Goal: Information Seeking & Learning: Find specific fact

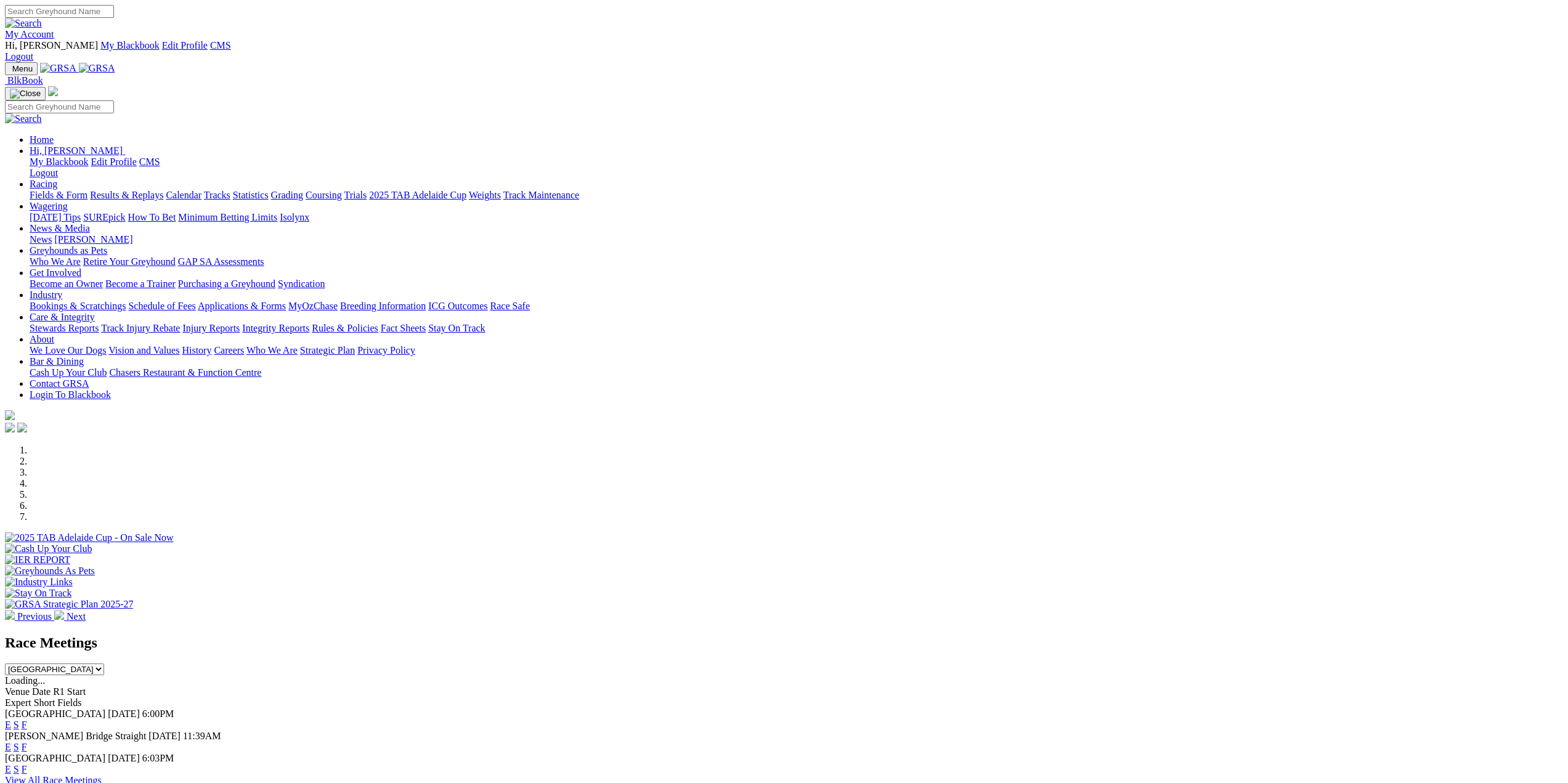
click at [114, 10] on input "Search" at bounding box center [59, 11] width 109 height 13
type input "stormy day"
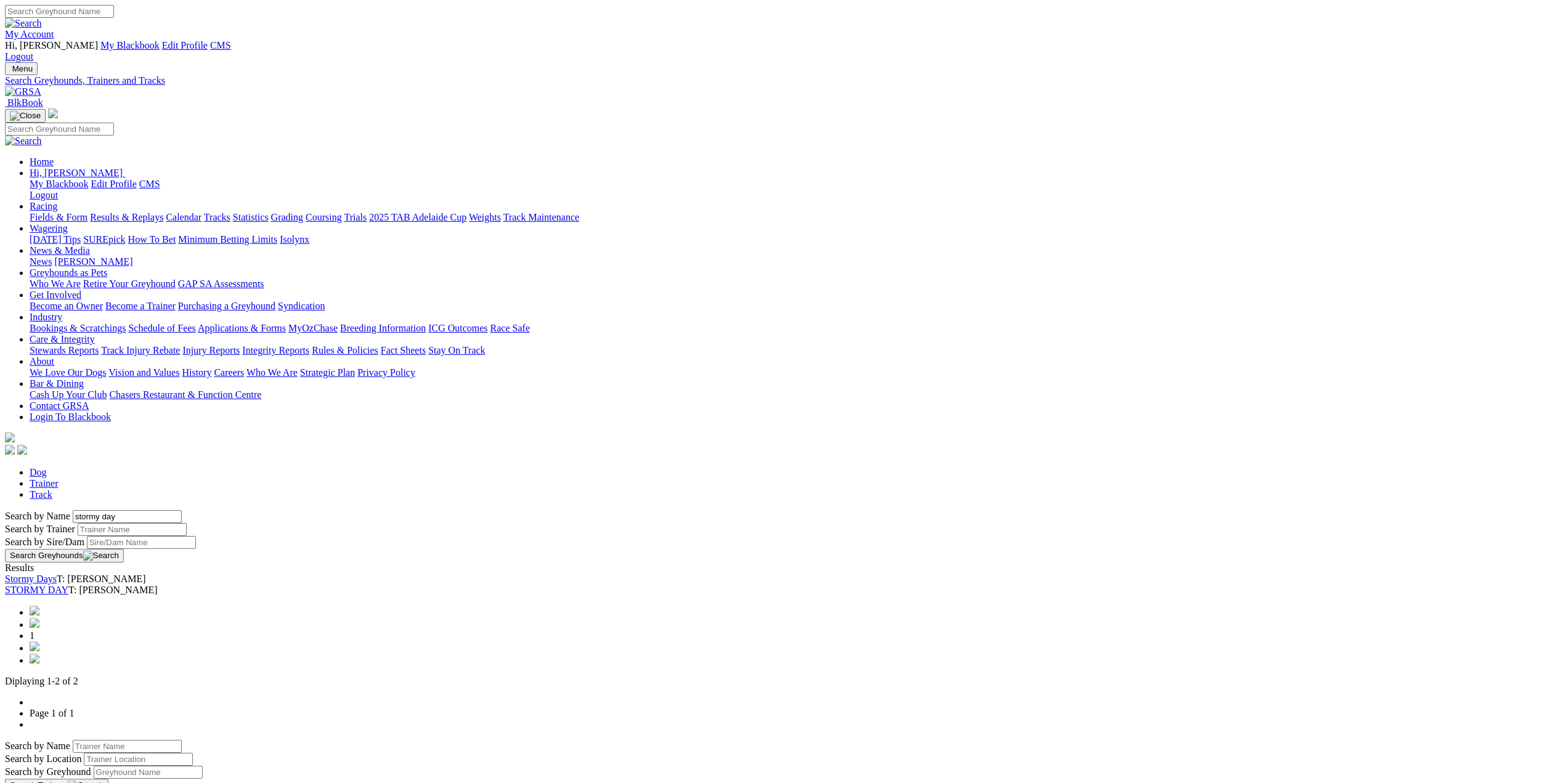
click at [69, 585] on link "STORMY DAY" at bounding box center [36, 589] width 63 height 10
